Goal: Task Accomplishment & Management: Complete application form

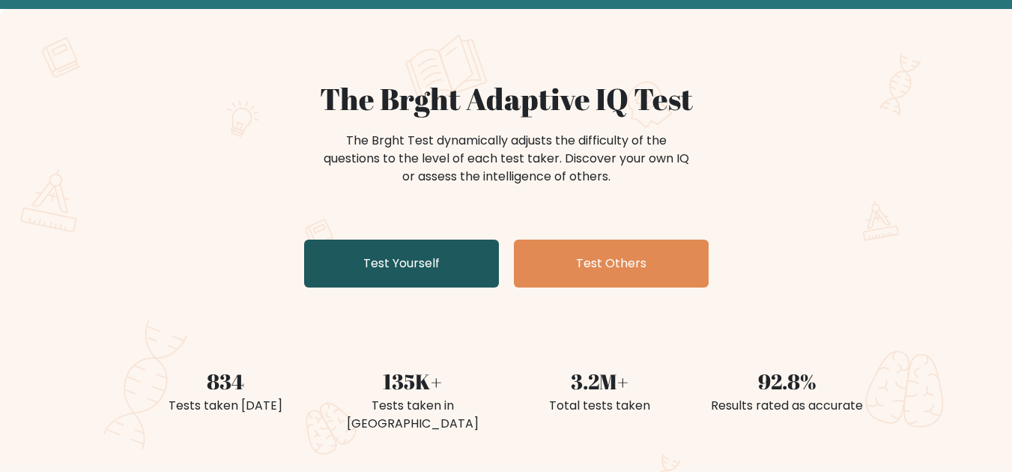
scroll to position [18, 0]
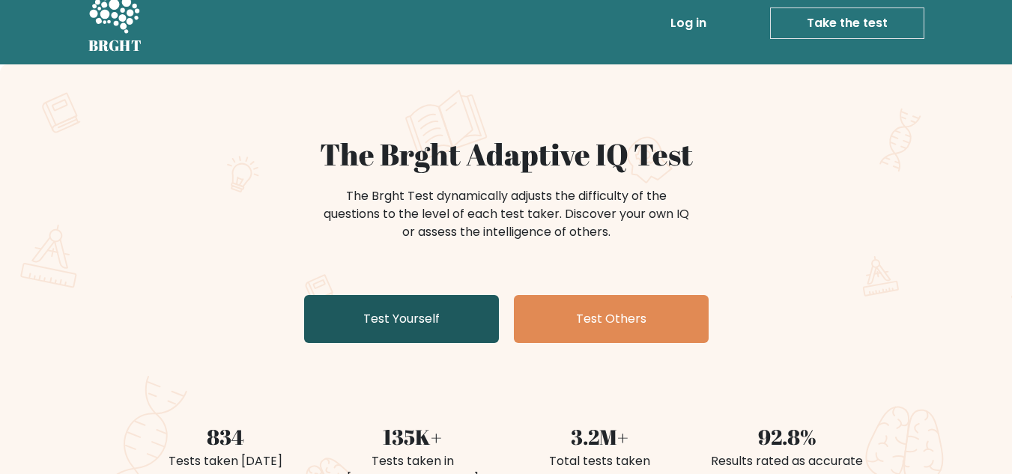
click at [442, 310] on link "Test Yourself" at bounding box center [401, 319] width 195 height 48
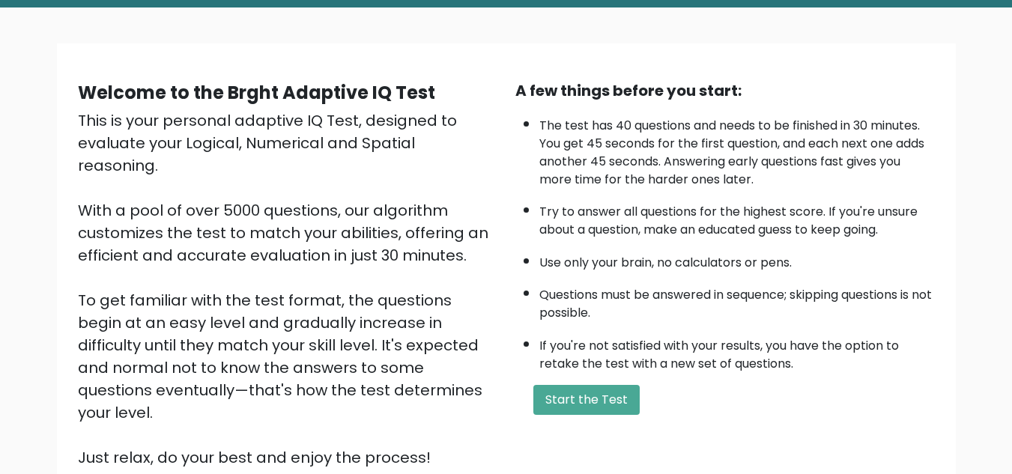
scroll to position [76, 0]
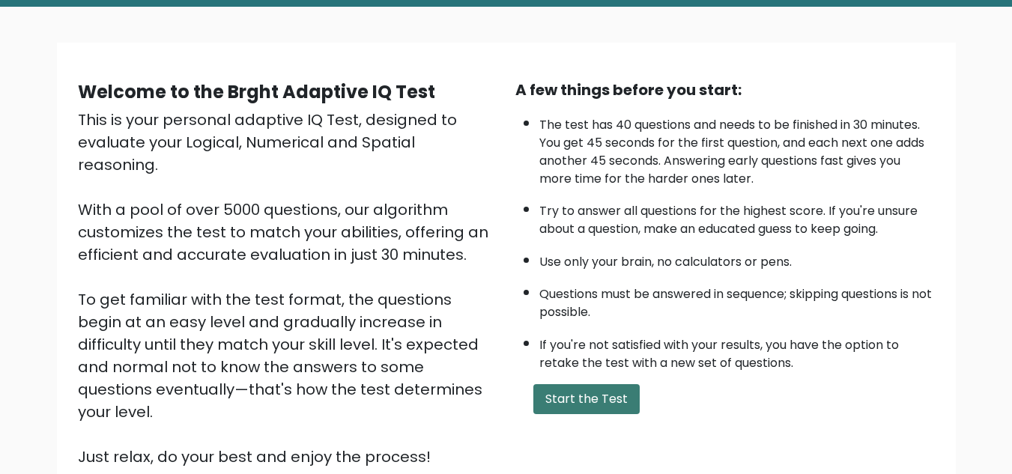
click at [594, 389] on button "Start the Test" at bounding box center [586, 399] width 106 height 30
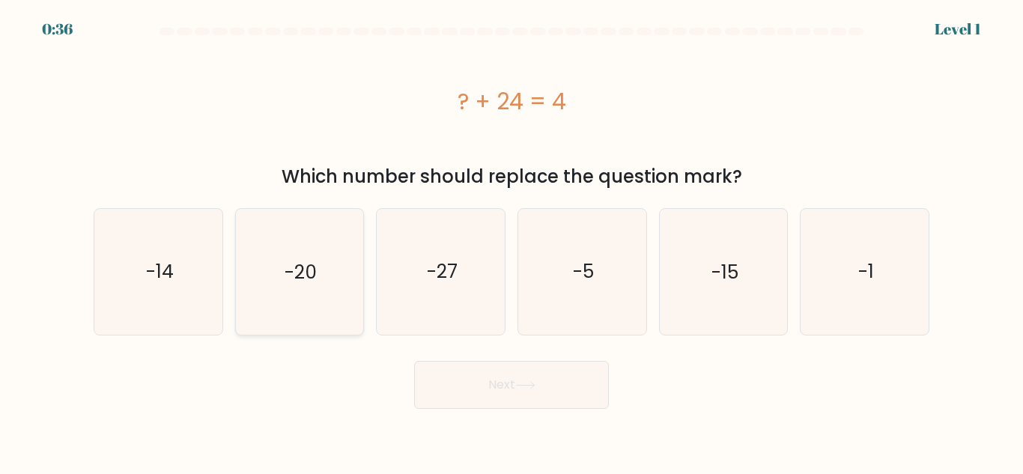
click at [320, 298] on icon "-20" at bounding box center [299, 271] width 125 height 125
click at [511, 241] on input "b. -20" at bounding box center [511, 239] width 1 height 4
radio input "true"
click at [437, 392] on button "Next" at bounding box center [511, 385] width 195 height 48
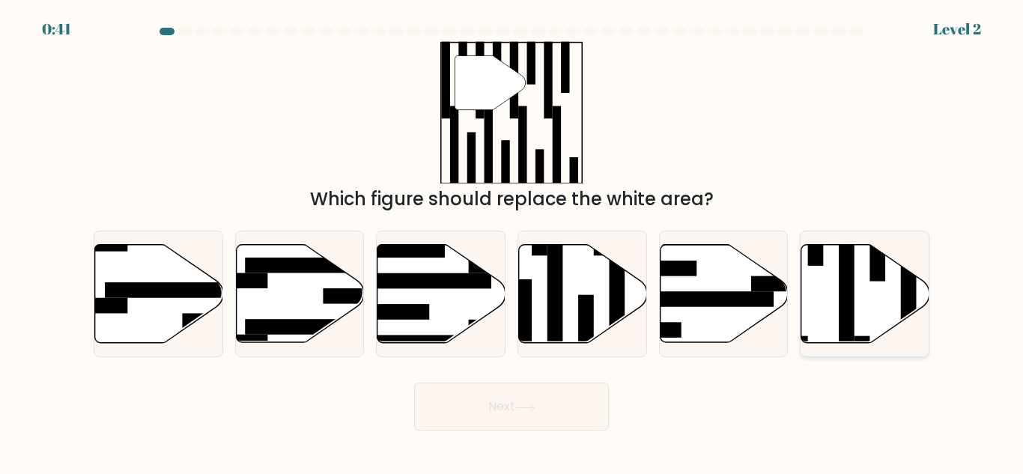
click at [836, 308] on icon at bounding box center [865, 294] width 128 height 98
click at [512, 241] on input "f." at bounding box center [511, 239] width 1 height 4
radio input "true"
click at [577, 414] on button "Next" at bounding box center [511, 407] width 195 height 48
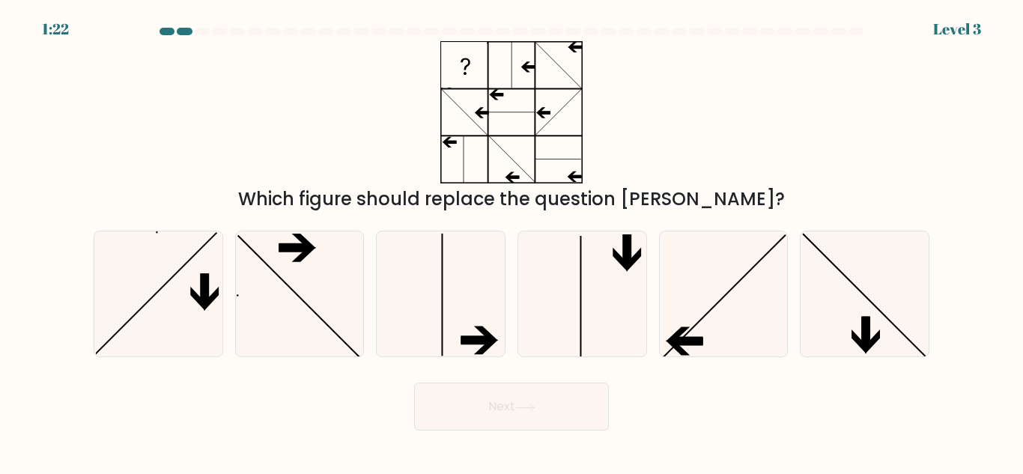
click at [860, 34] on div at bounding box center [855, 31] width 15 height 7
click at [704, 341] on icon at bounding box center [722, 293] width 125 height 125
click at [512, 241] on input "e." at bounding box center [511, 239] width 1 height 4
radio input "true"
click at [580, 384] on button "Next" at bounding box center [511, 407] width 195 height 48
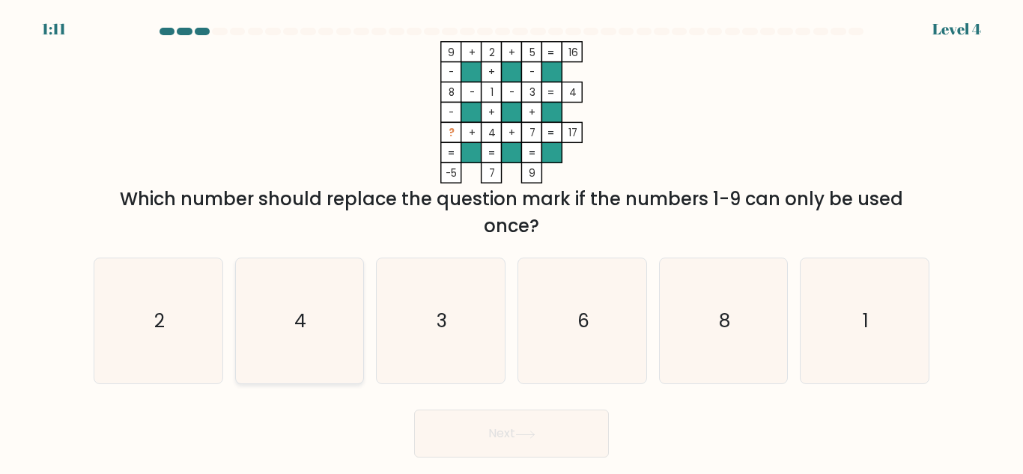
click at [265, 327] on icon "4" at bounding box center [299, 320] width 125 height 125
click at [511, 241] on input "b. 4" at bounding box center [511, 239] width 1 height 4
radio input "true"
click at [462, 416] on button "Next" at bounding box center [511, 434] width 195 height 48
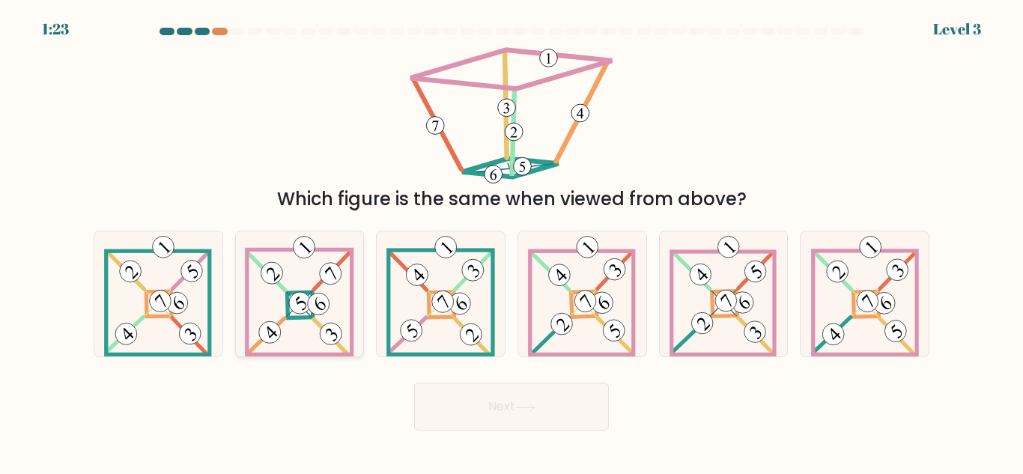
click at [305, 269] on icon at bounding box center [299, 293] width 109 height 125
click at [511, 241] on input "b." at bounding box center [511, 239] width 1 height 4
radio input "true"
click at [551, 396] on button "Next" at bounding box center [511, 407] width 195 height 48
